Goal: Task Accomplishment & Management: Manage account settings

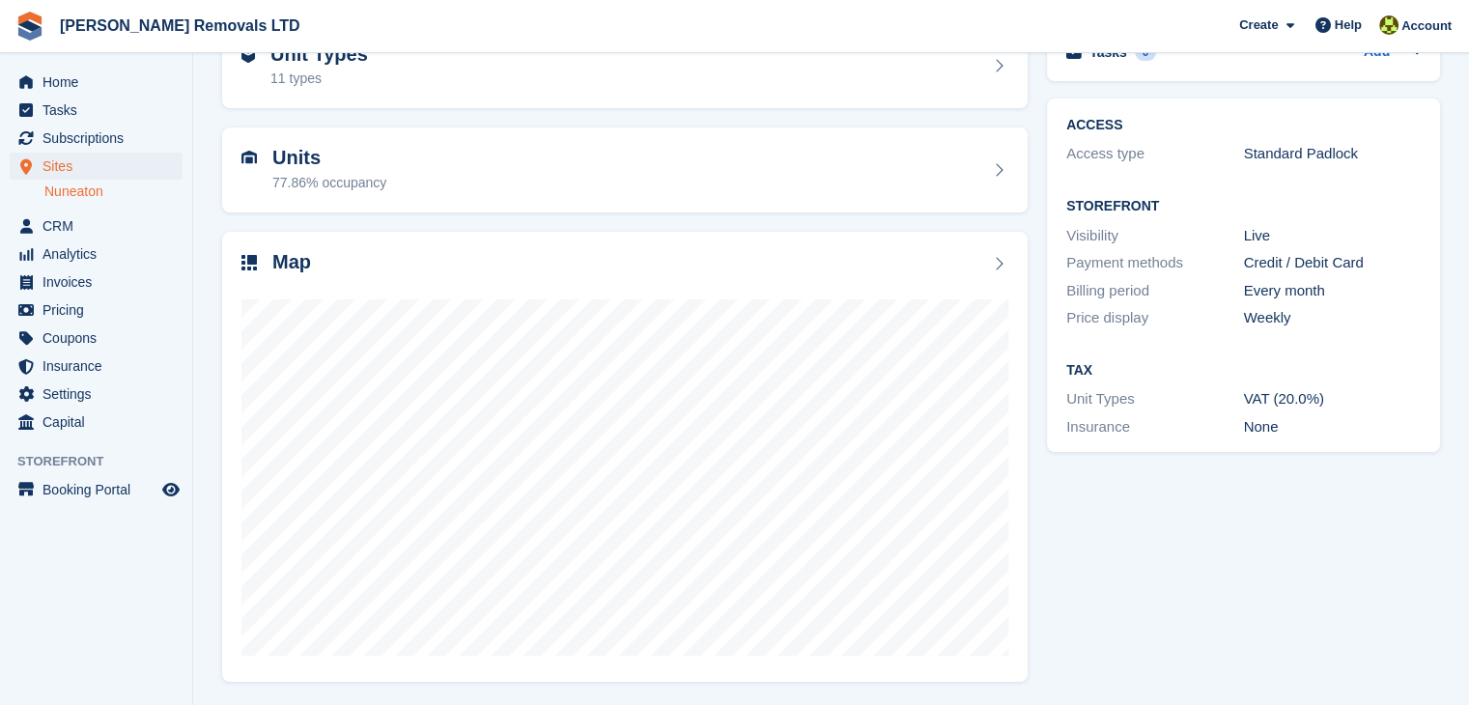
scroll to position [119, 0]
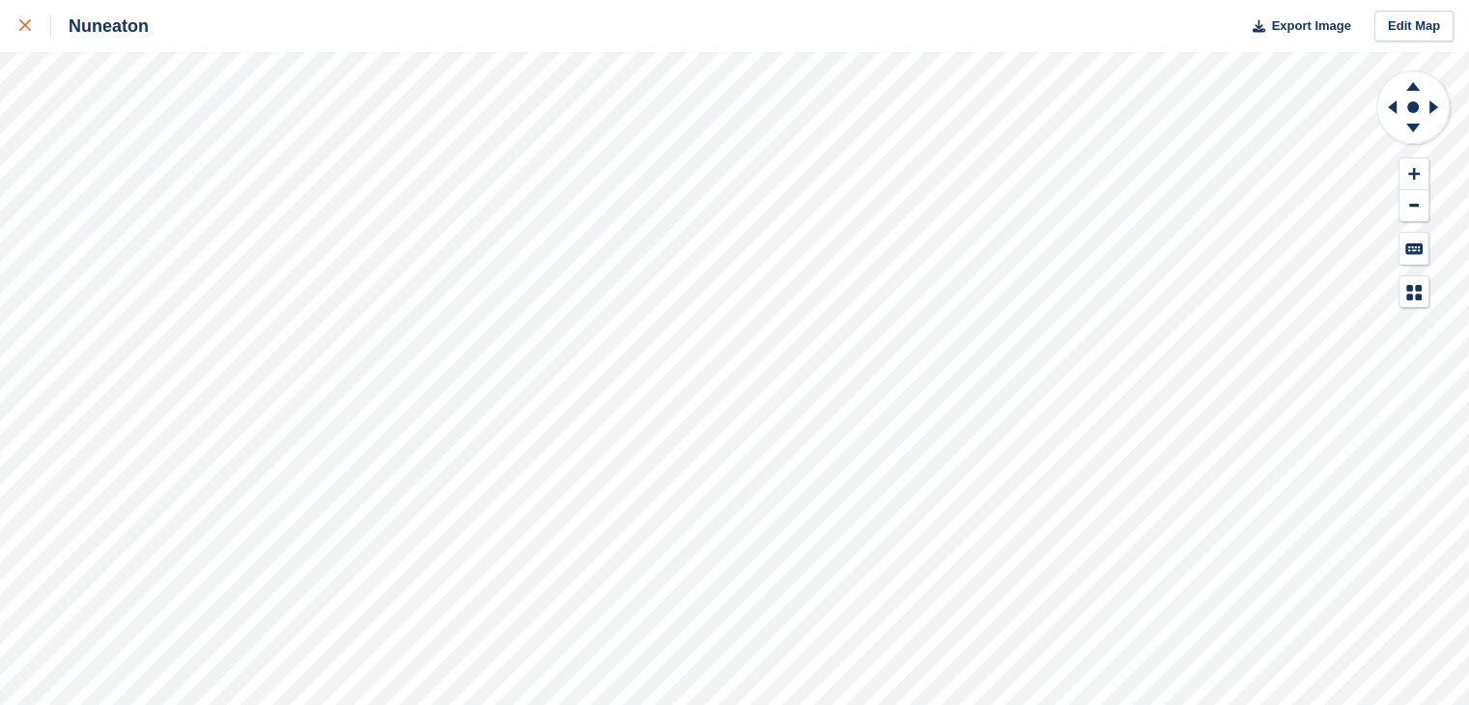
click at [16, 34] on link at bounding box center [25, 26] width 51 height 52
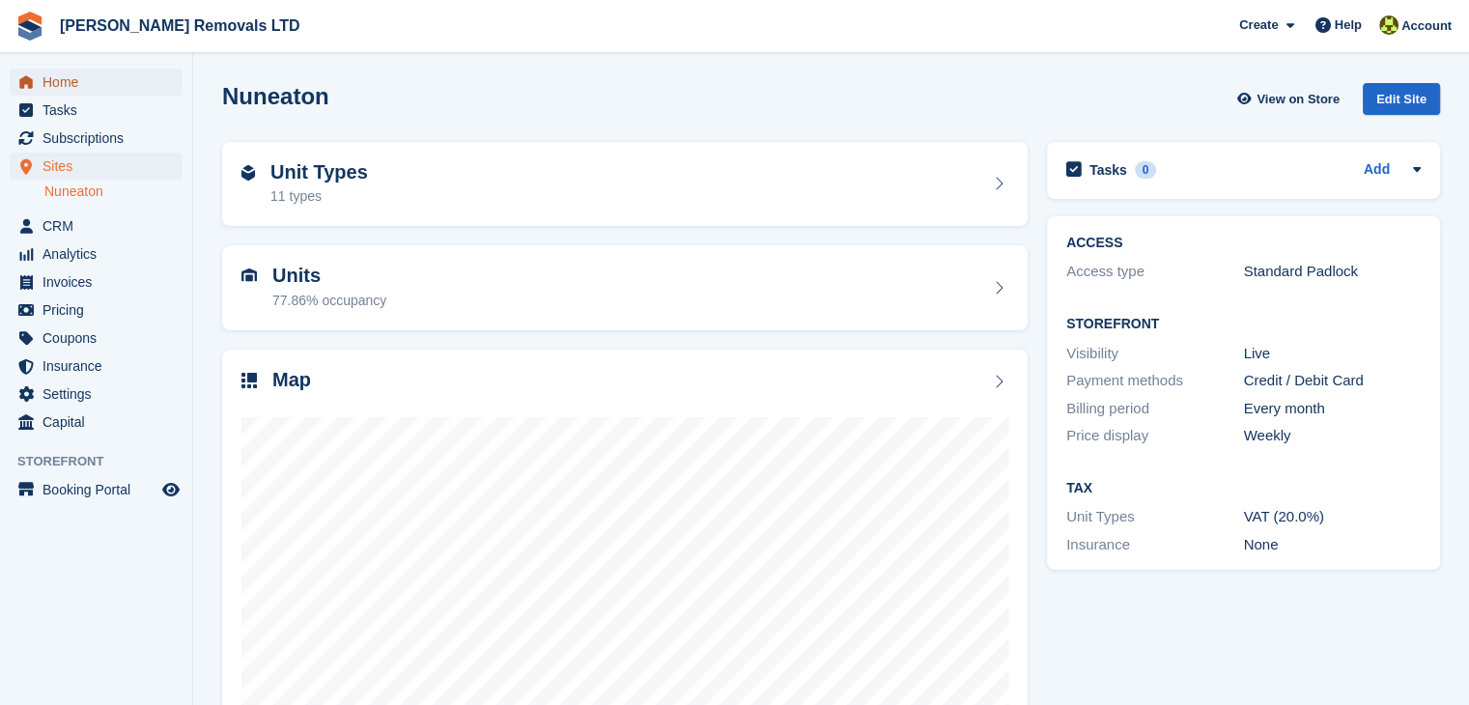
click at [81, 82] on span "Home" at bounding box center [100, 82] width 116 height 27
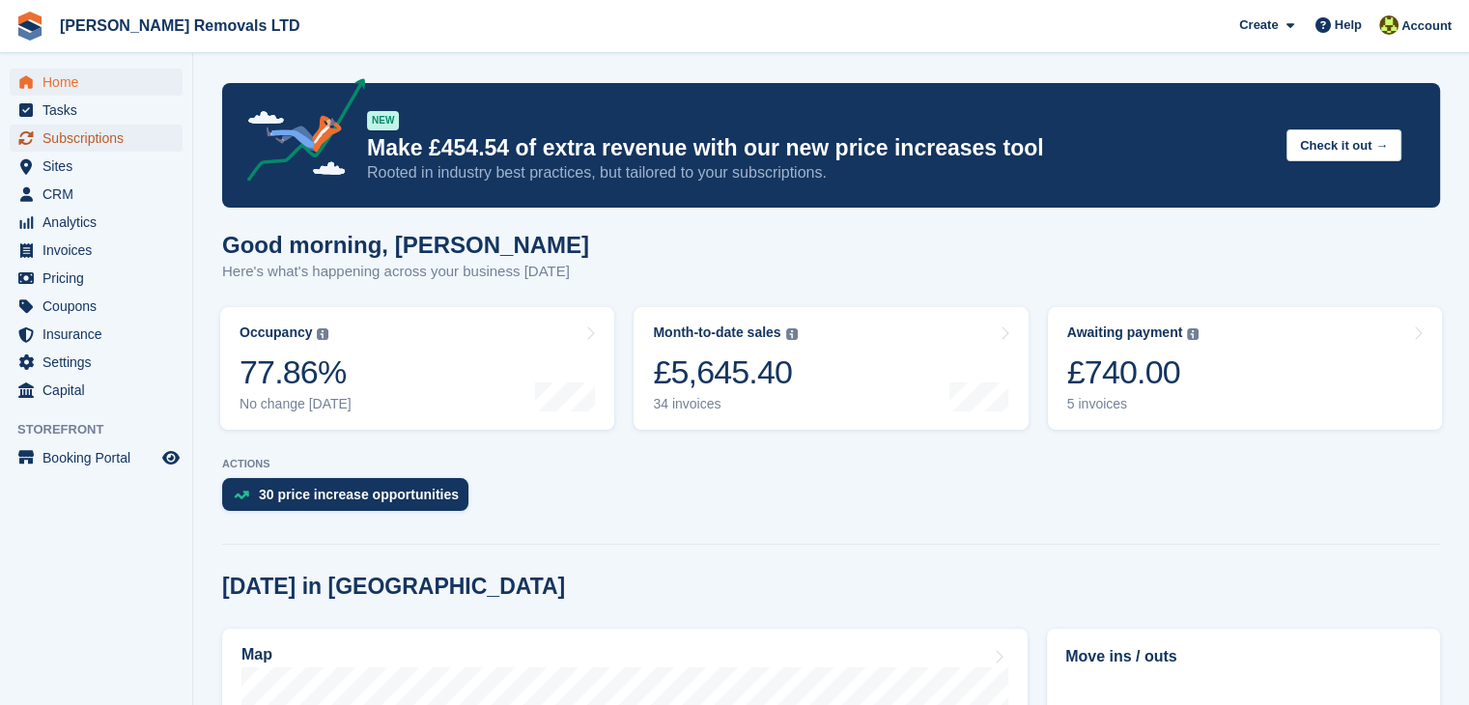
click at [122, 140] on span "Subscriptions" at bounding box center [100, 138] width 116 height 27
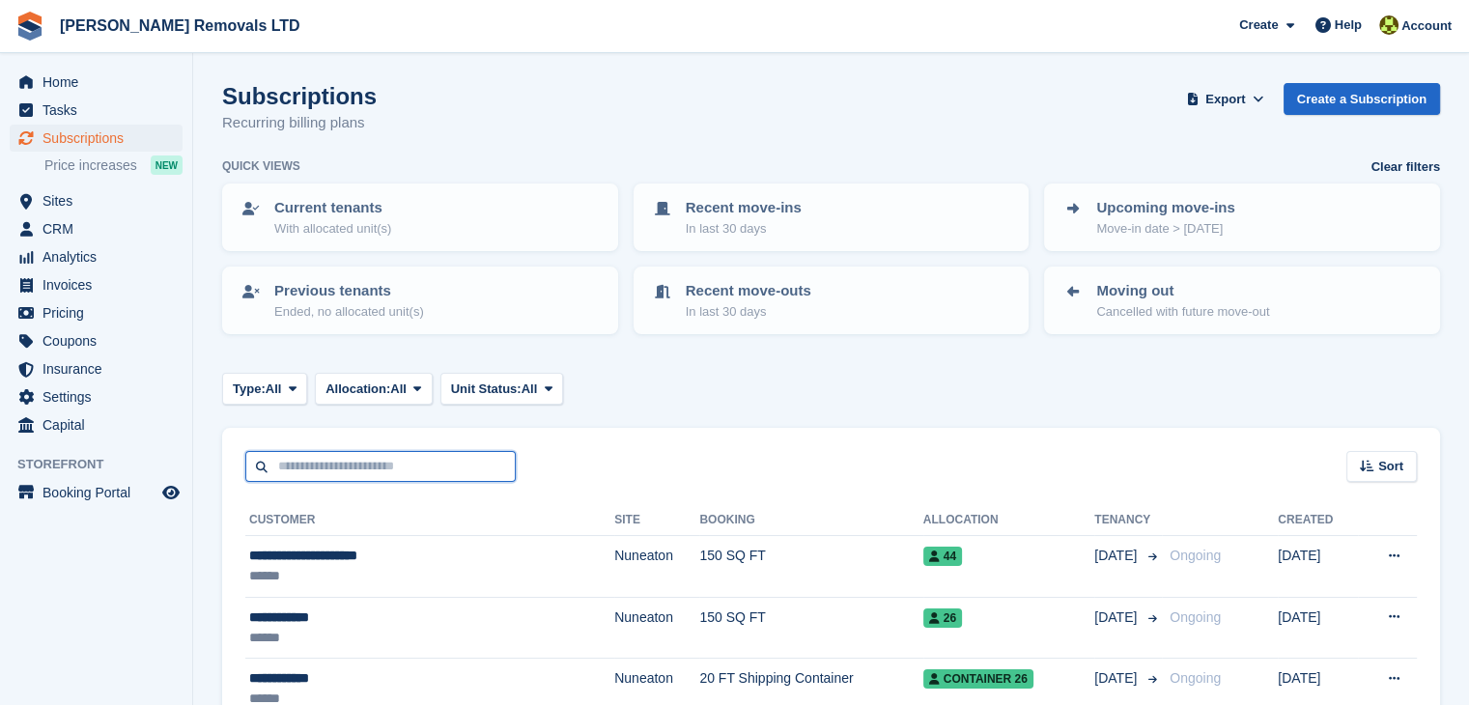
click at [382, 464] on input "text" at bounding box center [380, 467] width 270 height 32
type input "*****"
